Goal: Task Accomplishment & Management: Manage account settings

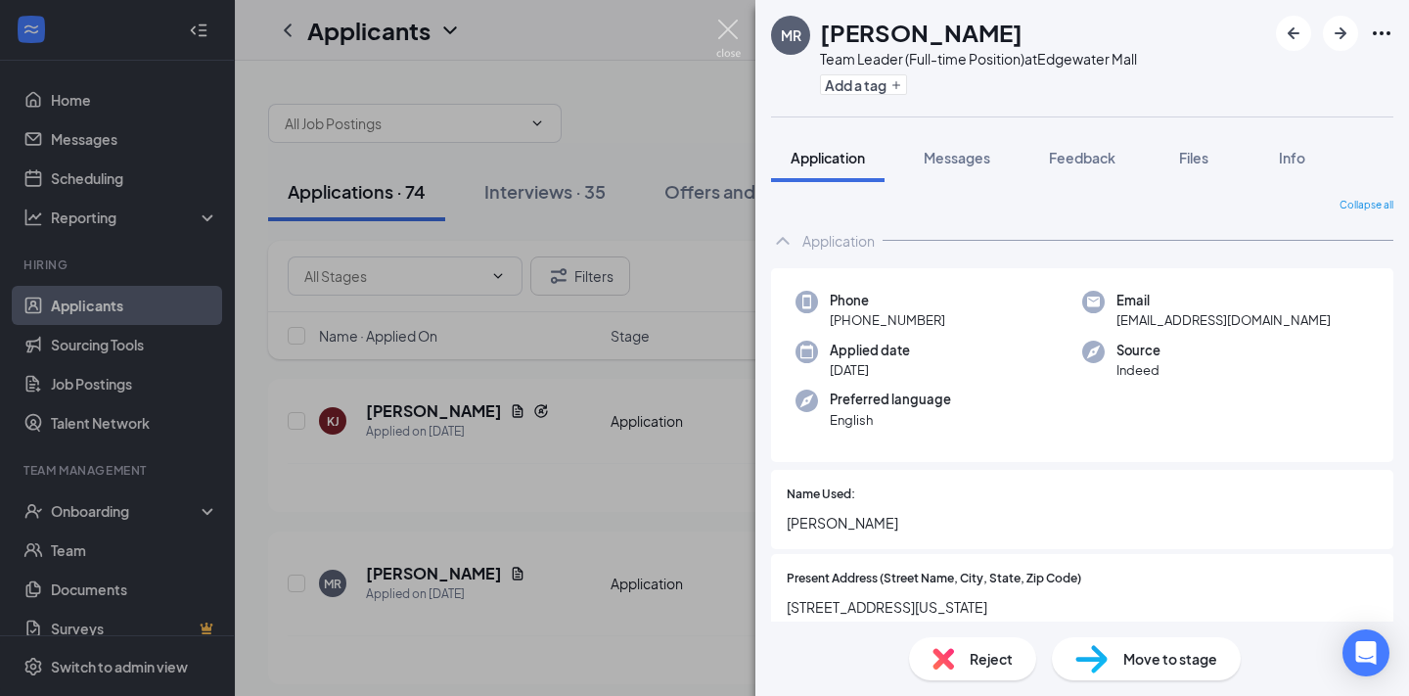
click at [733, 35] on img at bounding box center [728, 39] width 24 height 38
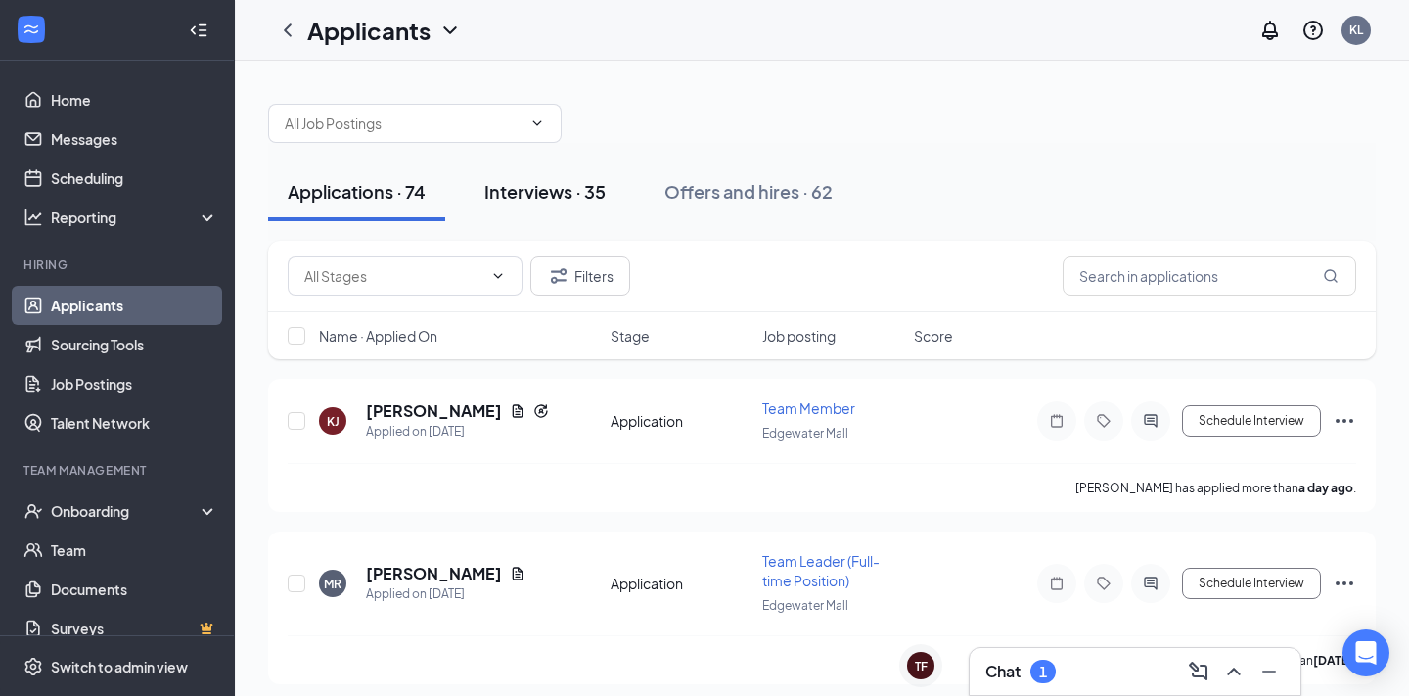
click at [599, 189] on div "Interviews · 35" at bounding box center [544, 191] width 121 height 24
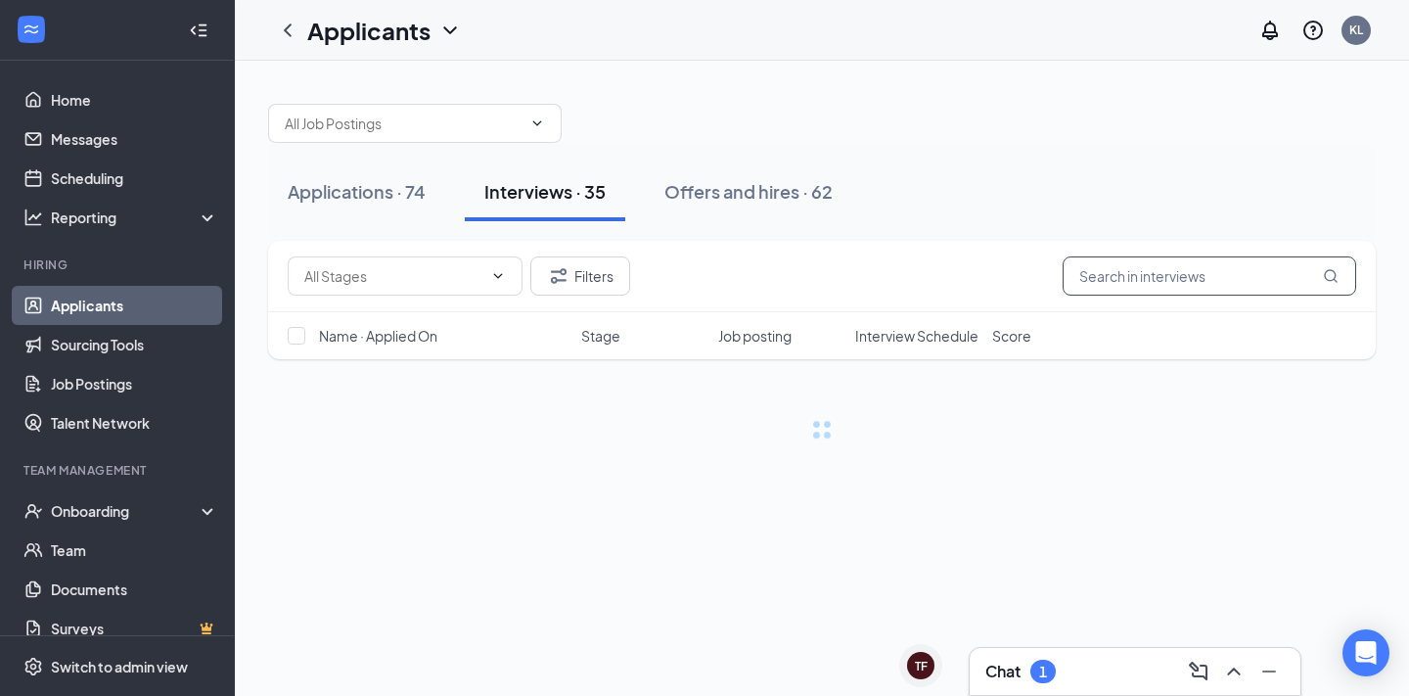
click at [1179, 276] on input "text" at bounding box center [1210, 275] width 294 height 39
type input "ruby"
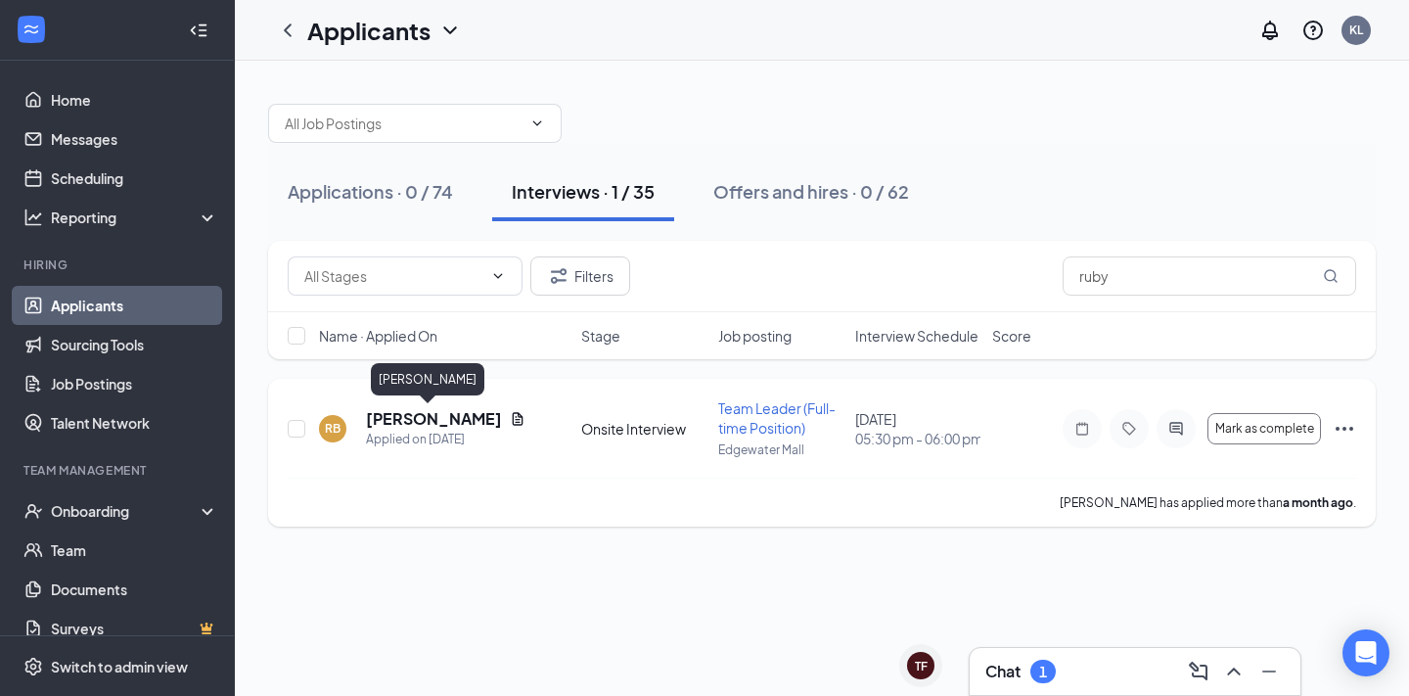
click at [436, 414] on h5 "[PERSON_NAME]" at bounding box center [434, 419] width 136 height 22
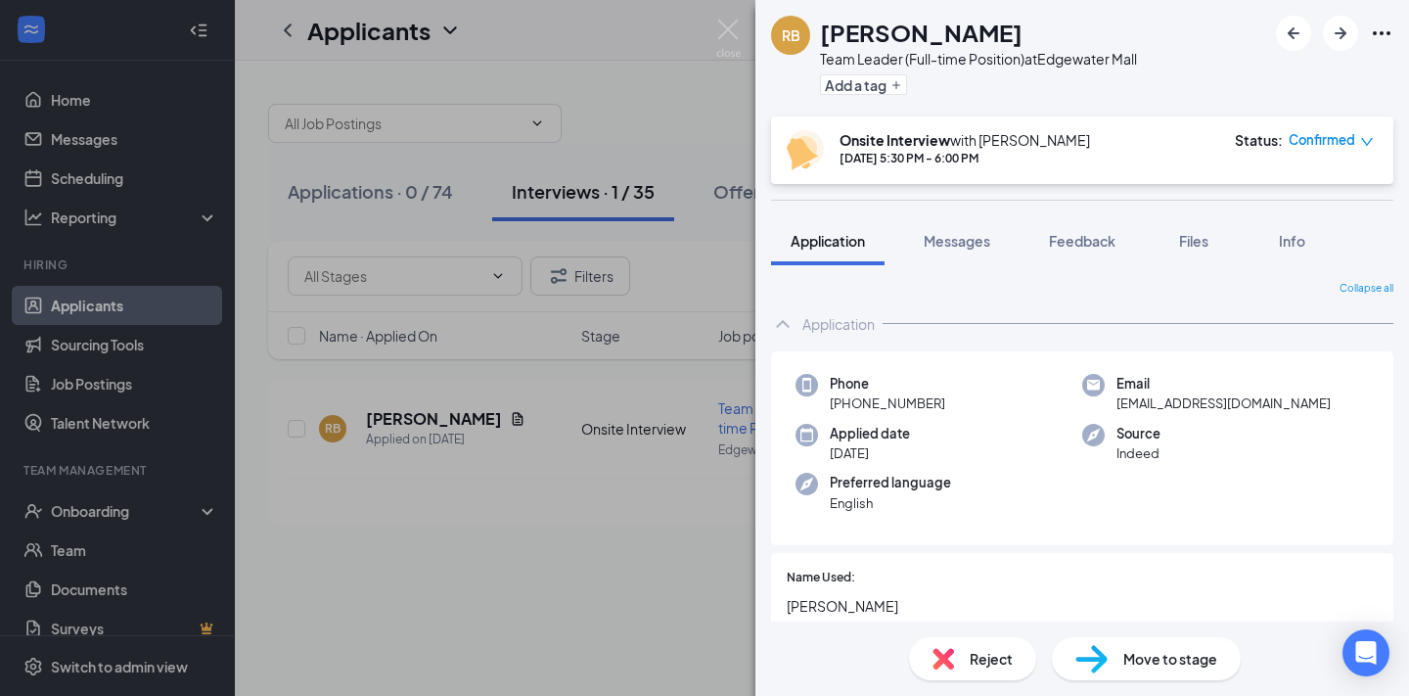
click at [611, 526] on div "RB [PERSON_NAME] Team Leader (Full-time Position) at [GEOGRAPHIC_DATA] Add a ta…" at bounding box center [704, 348] width 1409 height 696
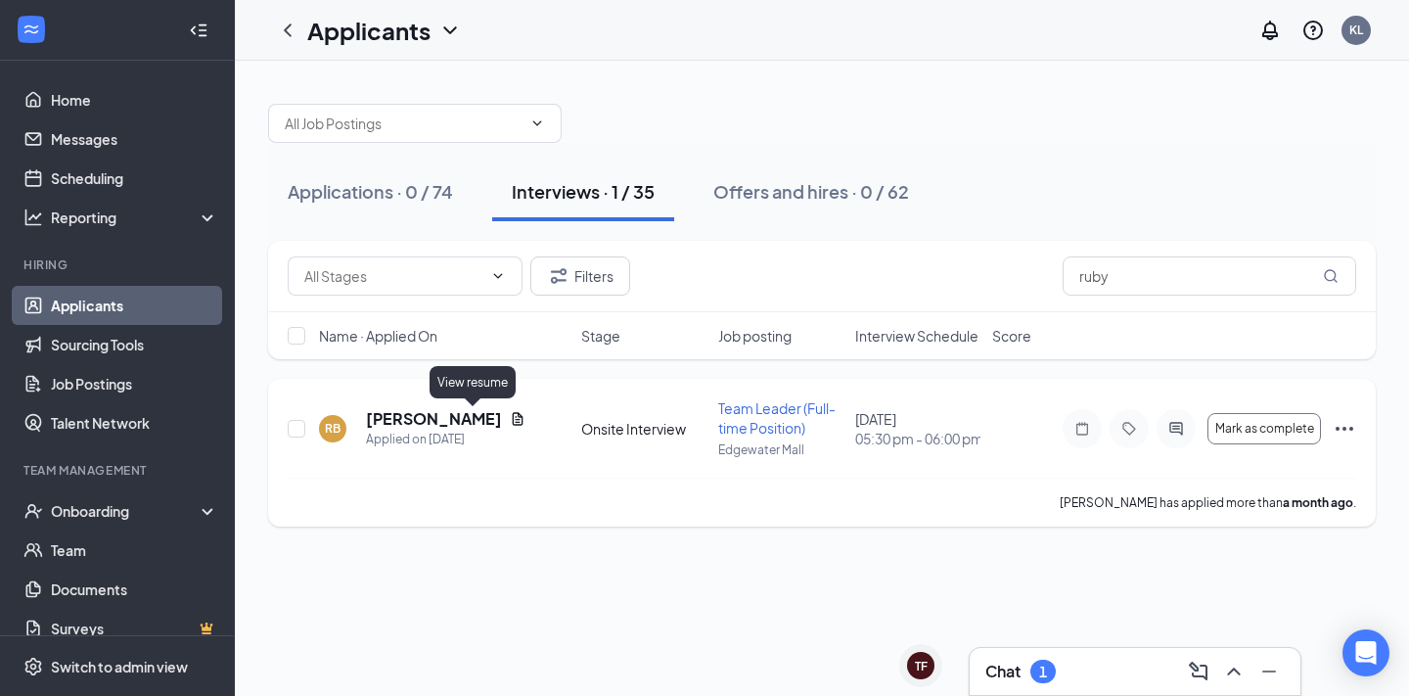
click at [510, 421] on icon "Document" at bounding box center [518, 419] width 16 height 16
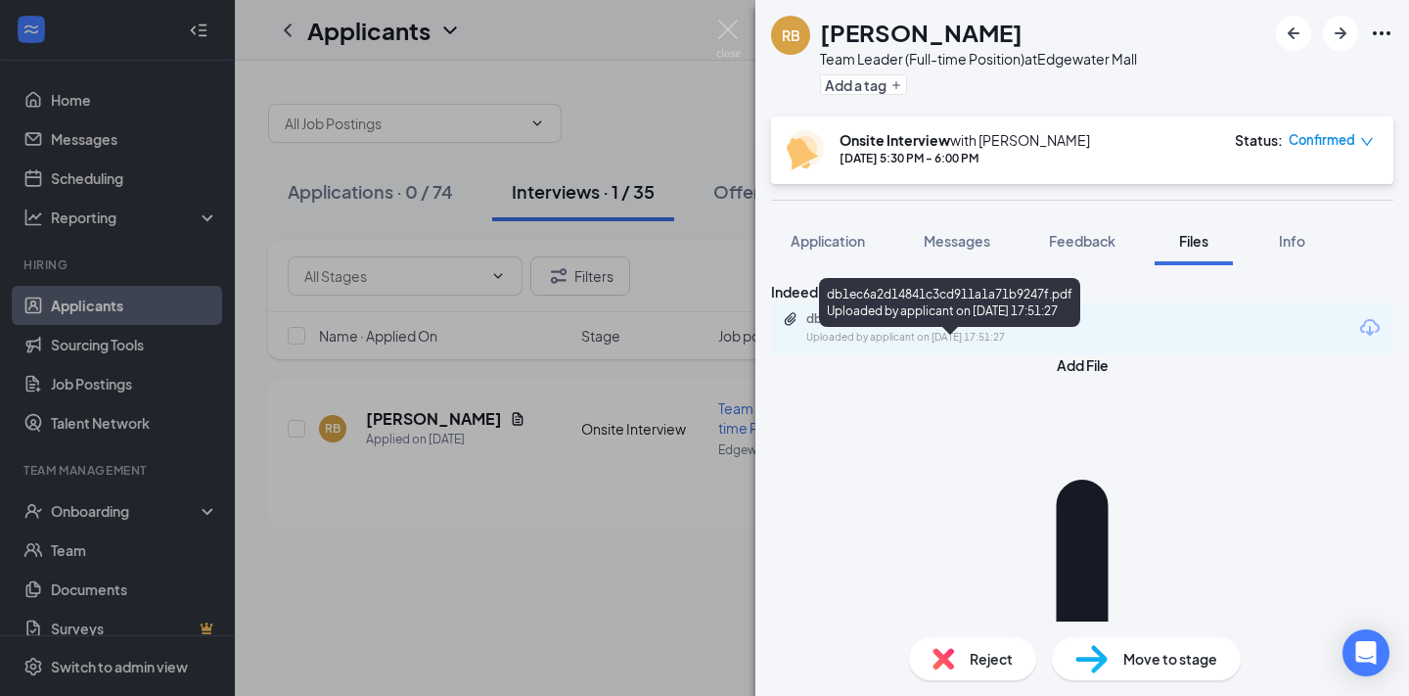
click at [1051, 345] on div "Uploaded by applicant on [DATE] 17:51:27" at bounding box center [953, 338] width 294 height 16
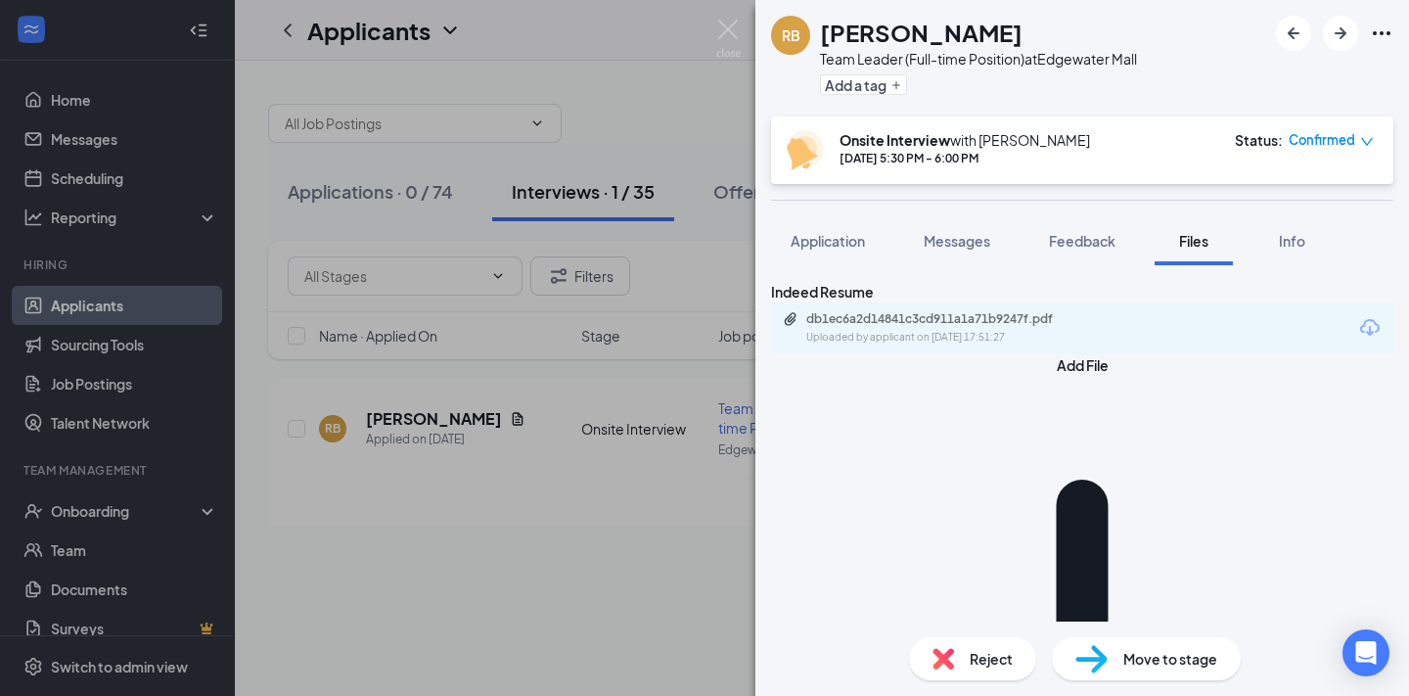
click at [663, 291] on div "RB [PERSON_NAME] Team Leader (Full-time Position) at [GEOGRAPHIC_DATA] Add a ta…" at bounding box center [704, 348] width 1409 height 696
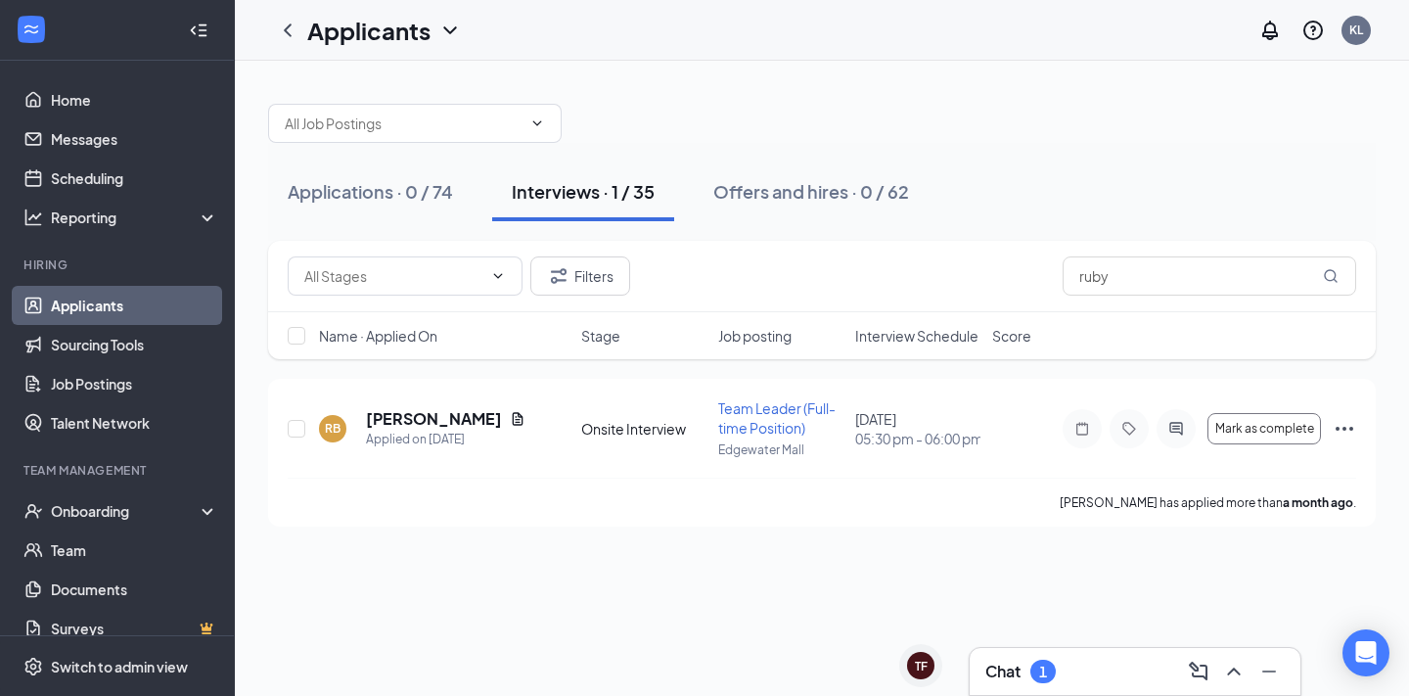
click at [118, 290] on link "Applicants" at bounding box center [134, 305] width 167 height 39
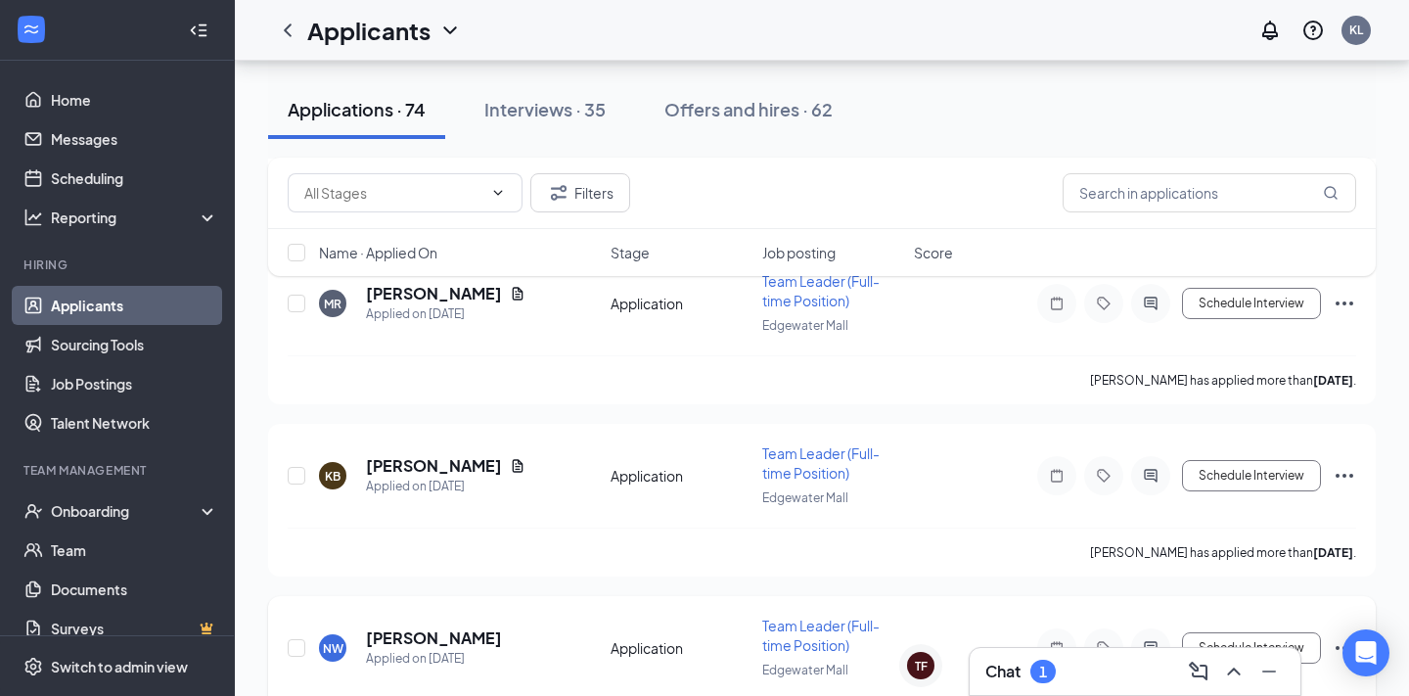
scroll to position [273, 0]
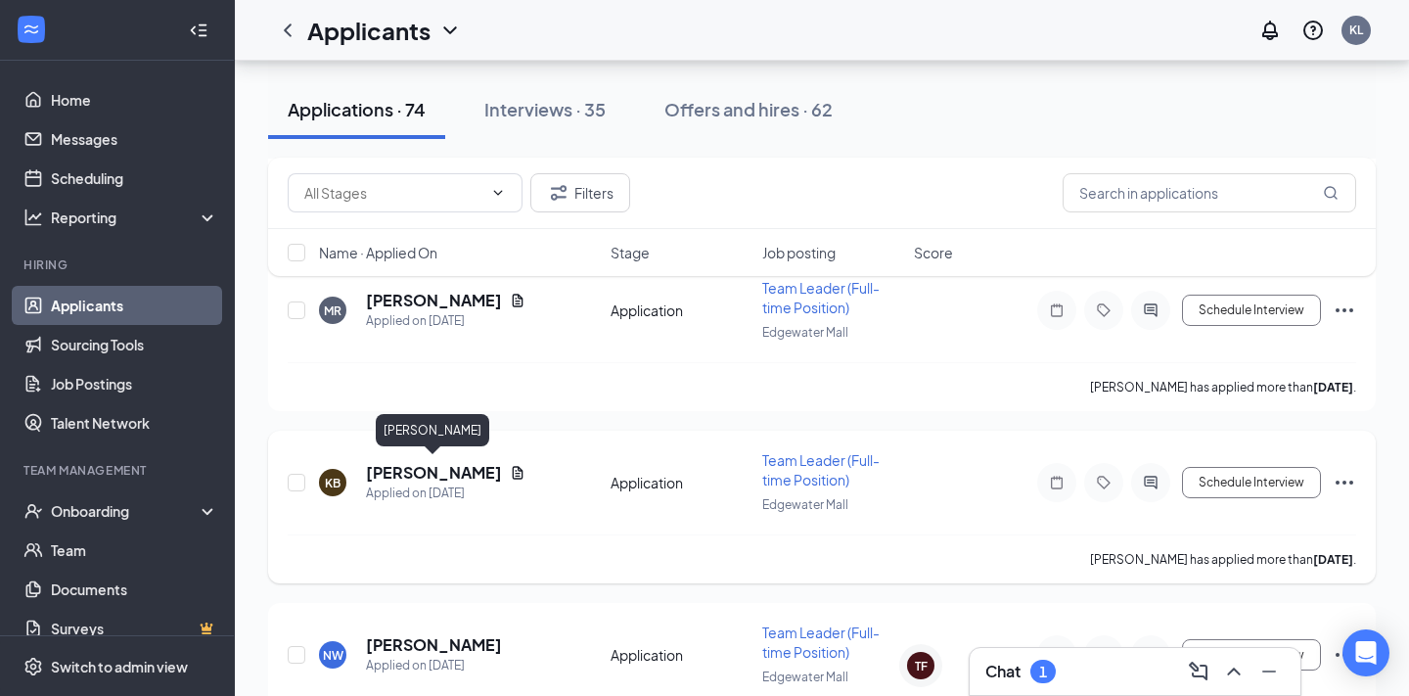
click at [456, 465] on h5 "[PERSON_NAME]" at bounding box center [434, 473] width 136 height 22
